Goal: Information Seeking & Learning: Understand process/instructions

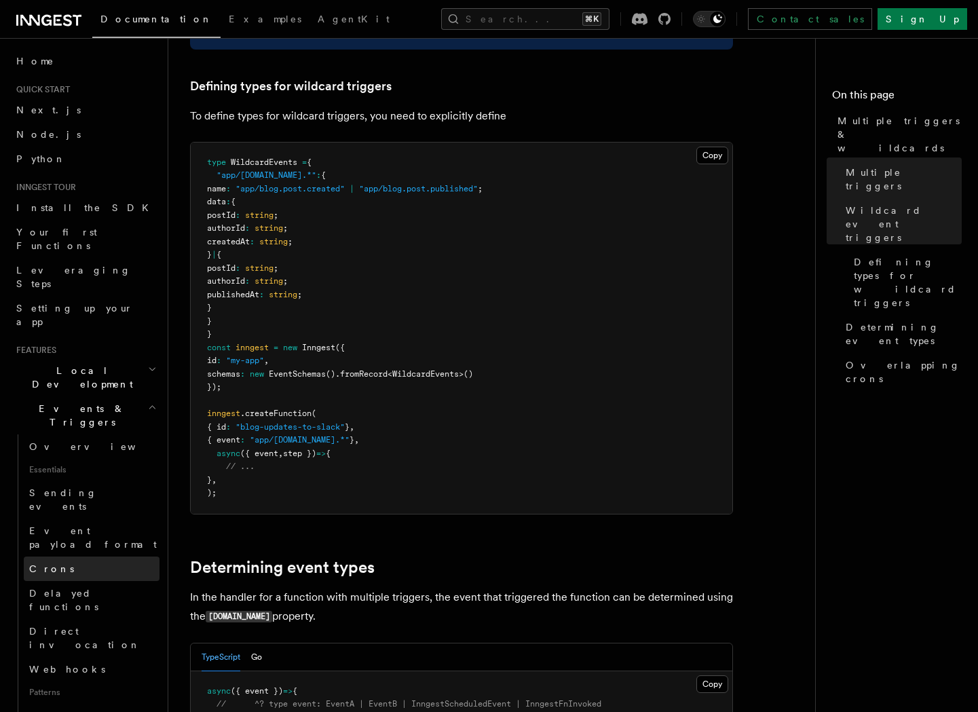
scroll to position [105, 0]
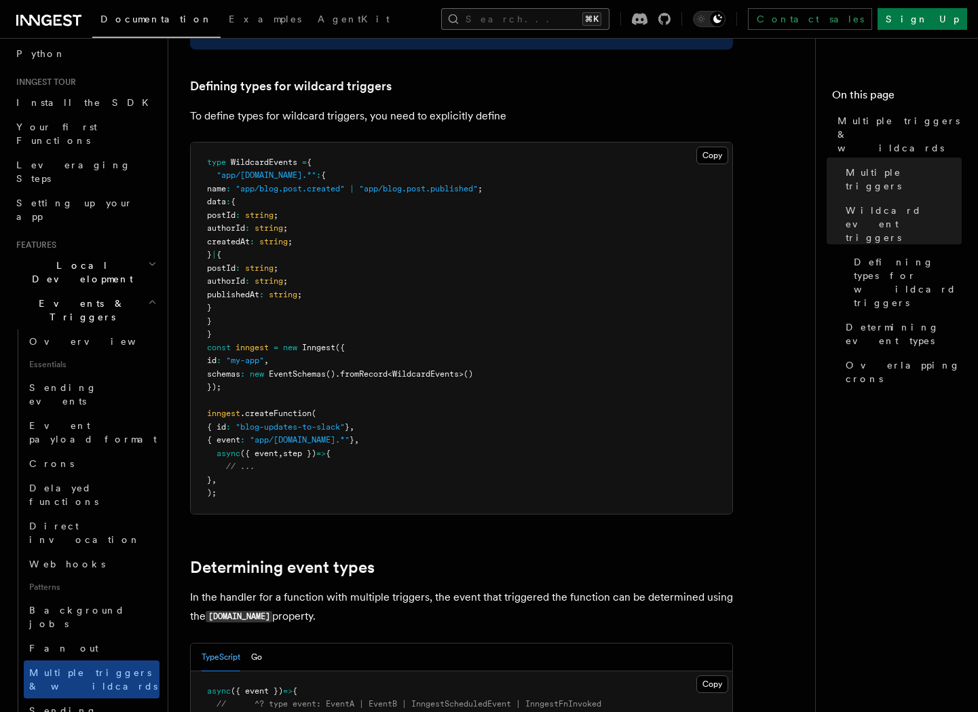
click at [520, 22] on button "Search... ⌘K" at bounding box center [525, 19] width 168 height 22
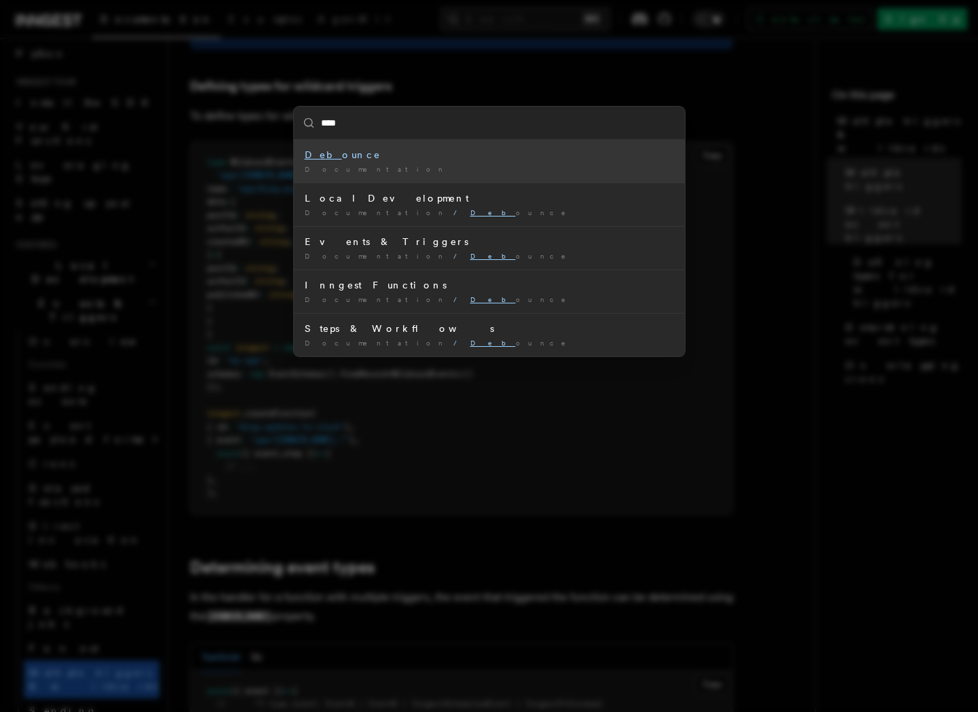
type input "*****"
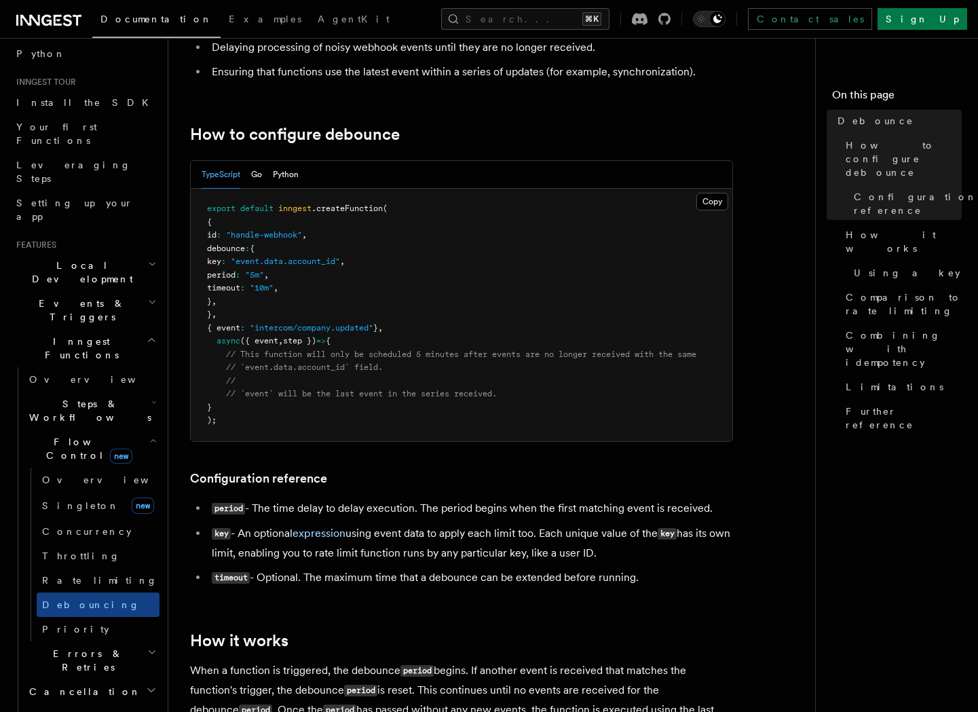
scroll to position [176, 0]
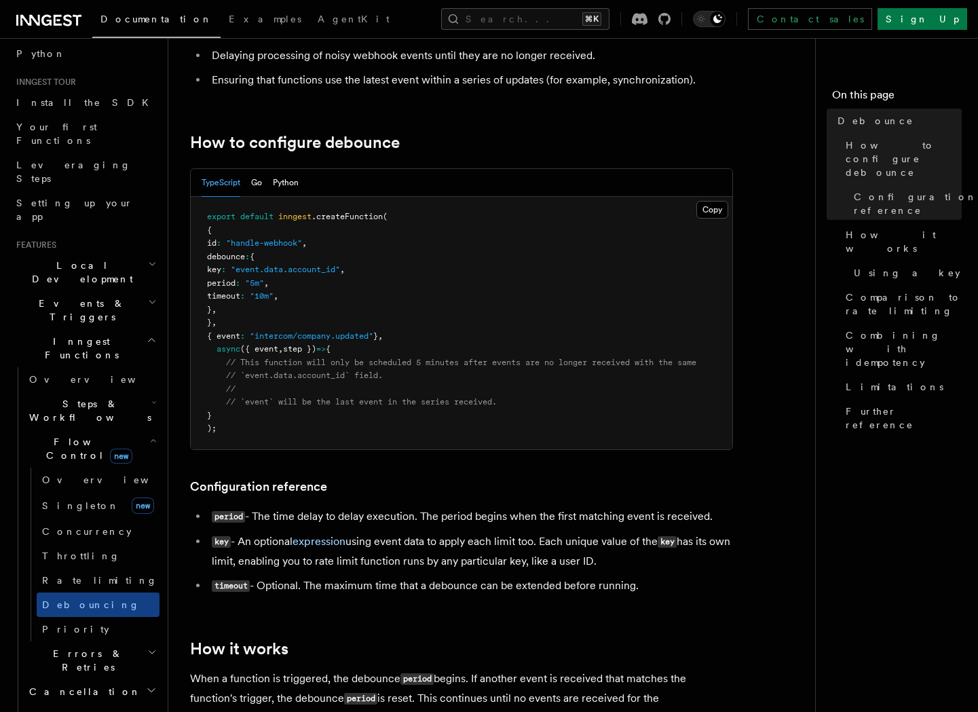
click at [229, 261] on pre "export default inngest .createFunction ( { id : "handle-webhook" , debounce : {…" at bounding box center [462, 323] width 542 height 252
drag, startPoint x: 228, startPoint y: 259, endPoint x: 259, endPoint y: 313, distance: 61.7
click at [259, 313] on pre "export default inngest .createFunction ( { id : "handle-webhook" , debounce : {…" at bounding box center [462, 323] width 542 height 252
copy code "debounce : { key : "event.data.account_id" , period : "5m" , timeout : "10m" , …"
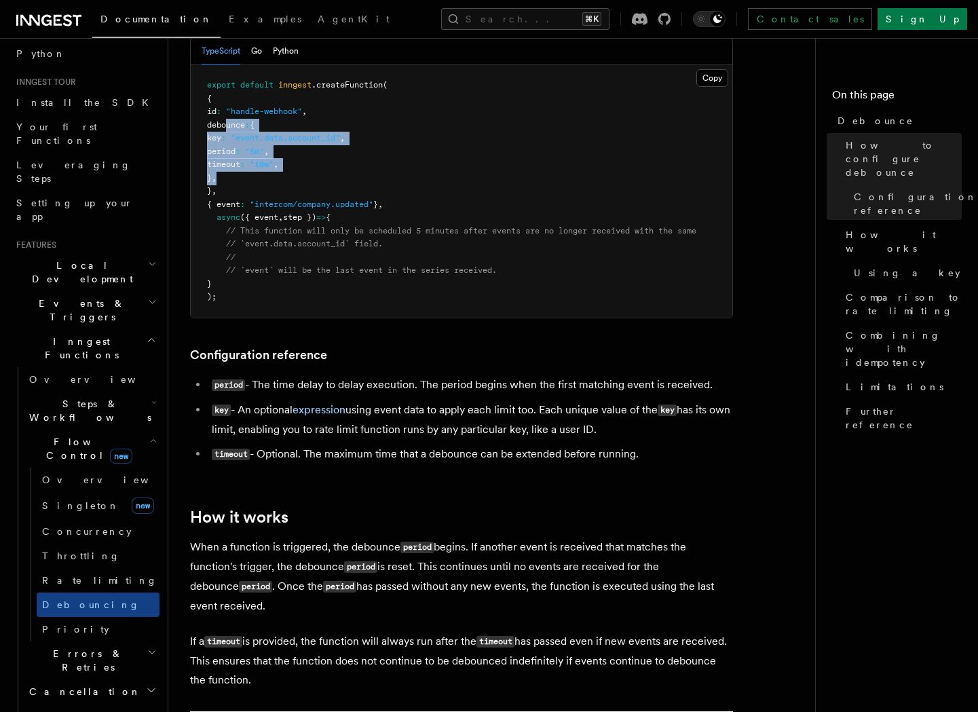
scroll to position [310, 0]
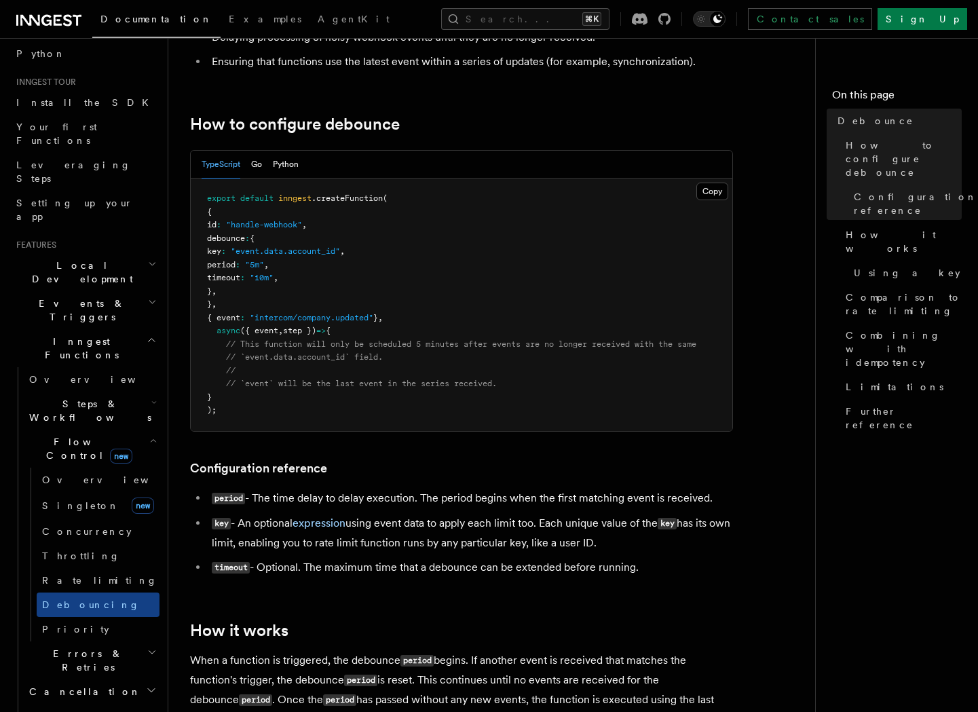
click at [498, 319] on pre "export default inngest .createFunction ( { id : "handle-webhook" , debounce : {…" at bounding box center [462, 305] width 542 height 252
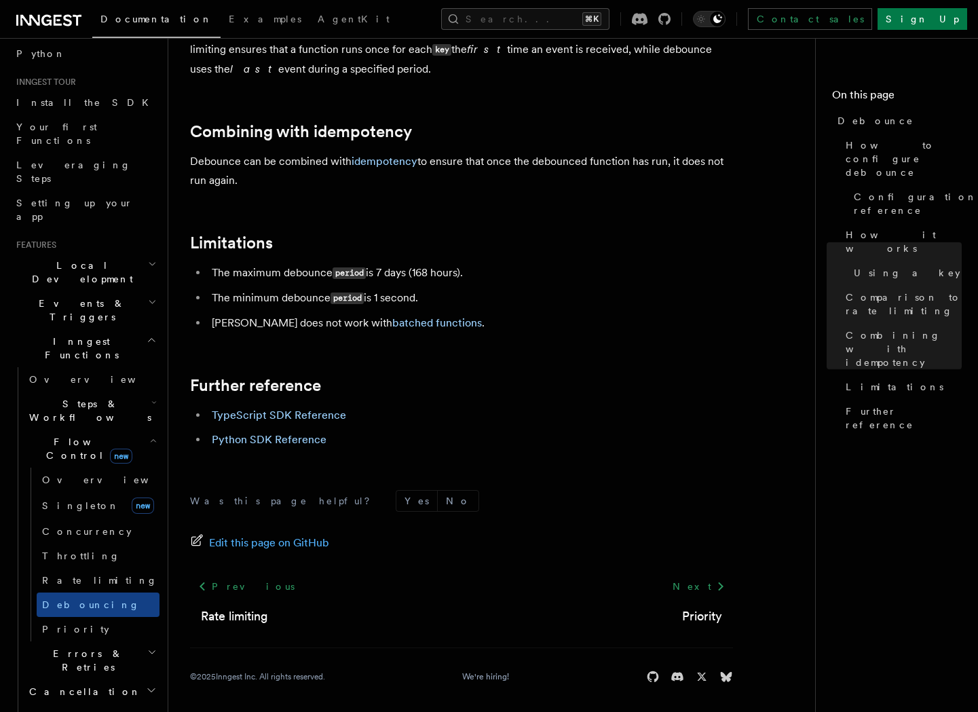
scroll to position [1420, 0]
